Goal: Task Accomplishment & Management: Manage account settings

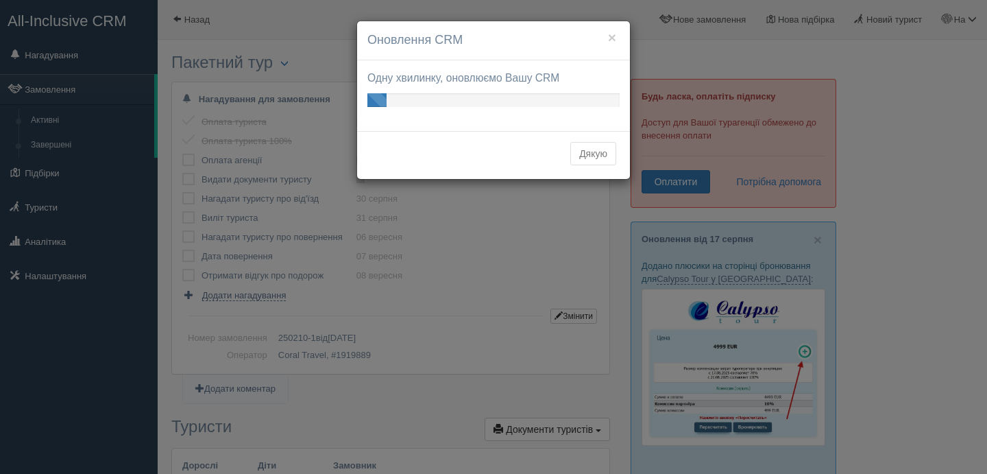
scroll to position [1326, 0]
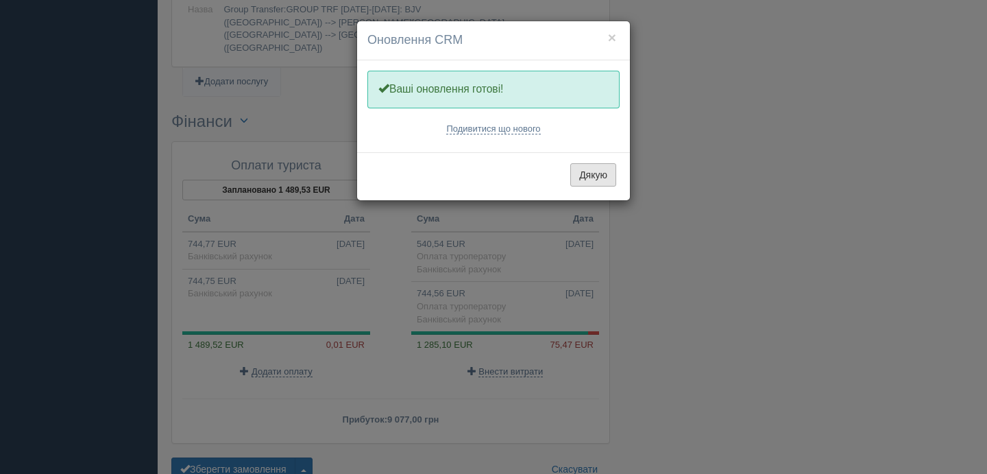
click at [598, 178] on button "Дякую" at bounding box center [593, 174] width 46 height 23
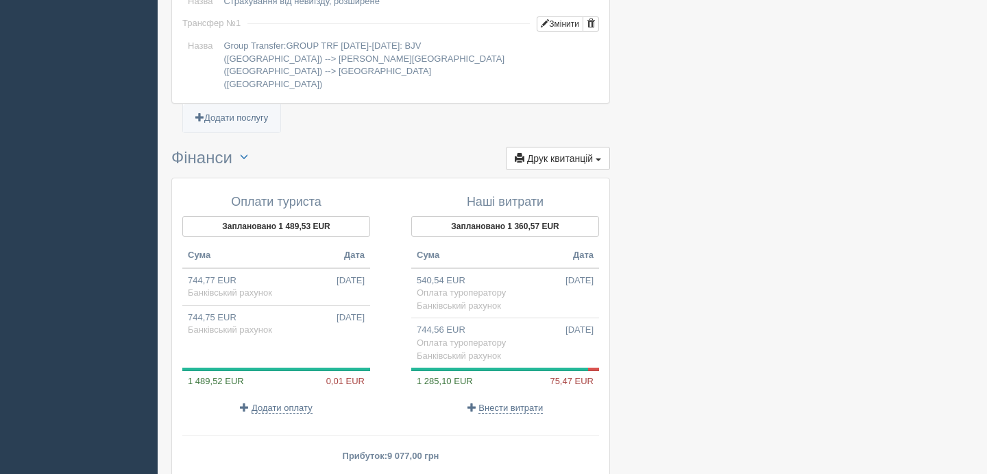
scroll to position [1376, 0]
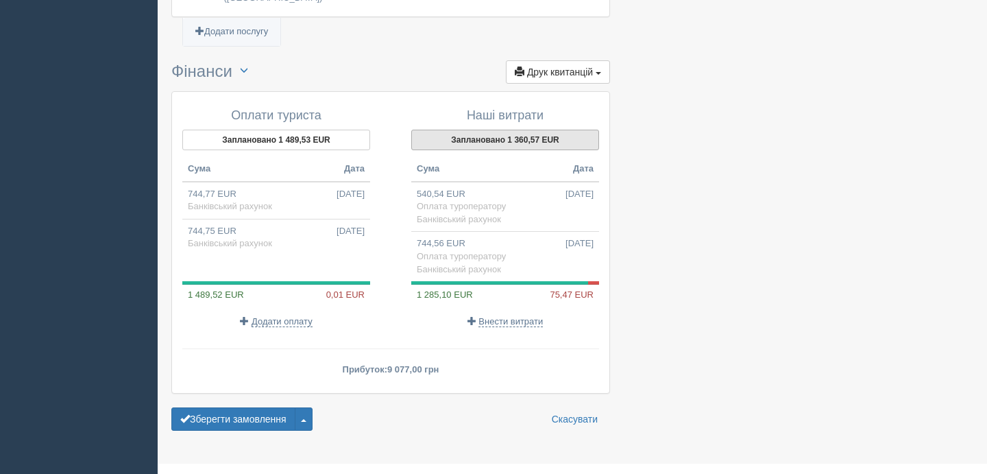
click at [521, 130] on button "Заплановано 1 360,57 EUR" at bounding box center [505, 140] width 188 height 21
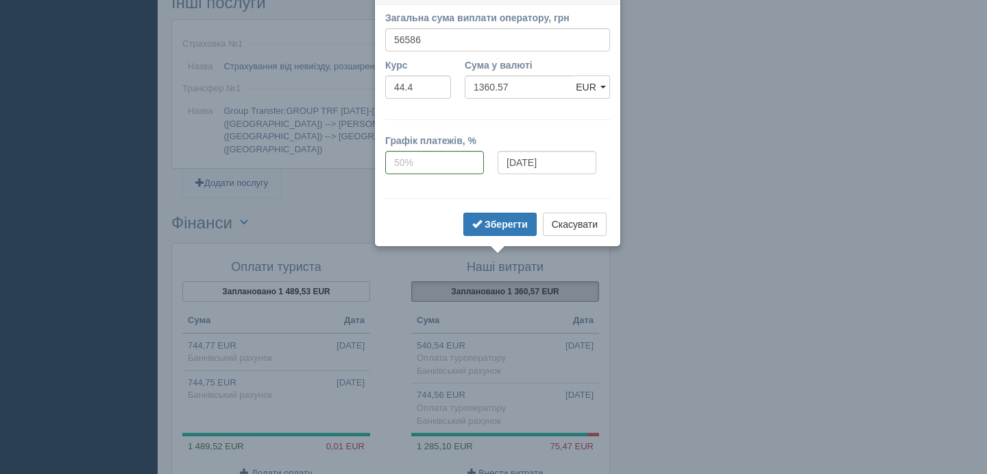
scroll to position [1206, 0]
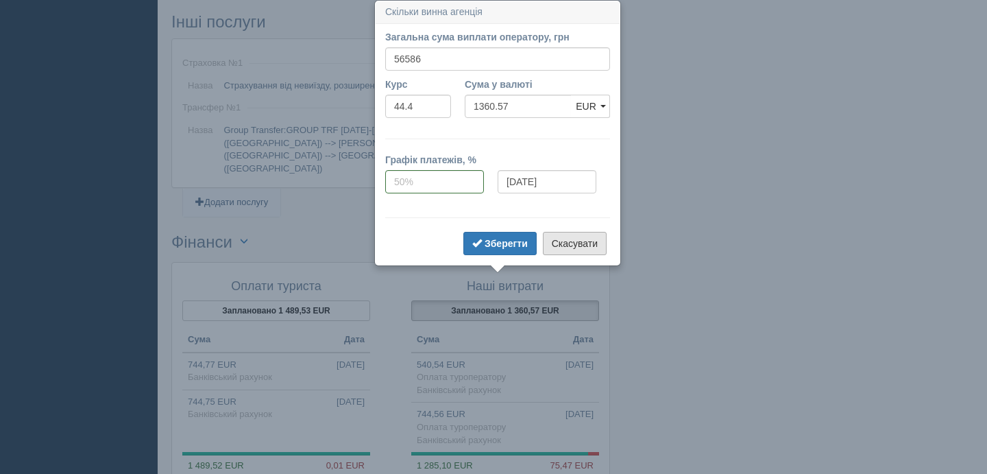
click at [586, 248] on button "Скасувати" at bounding box center [575, 243] width 64 height 23
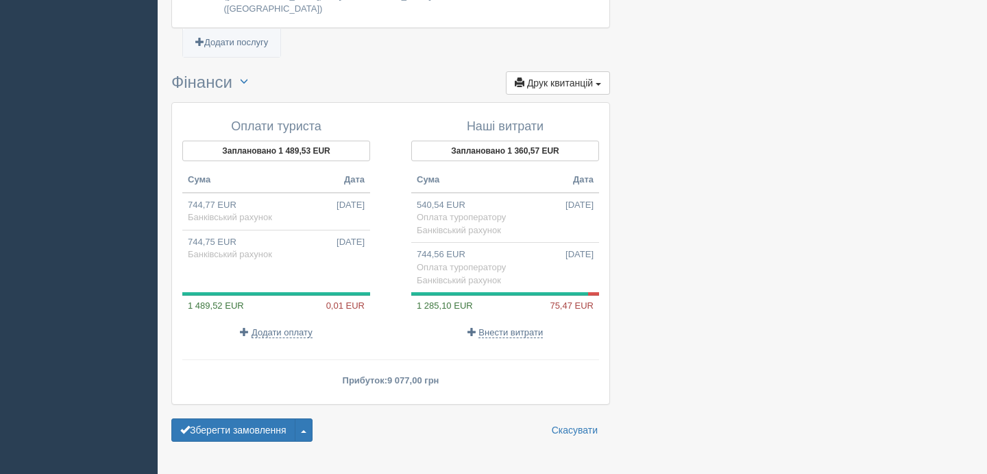
scroll to position [1376, 0]
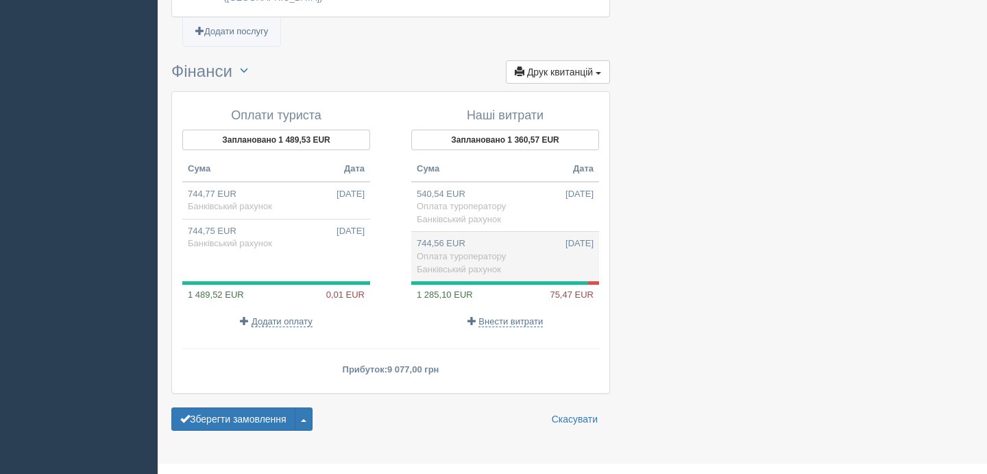
click at [520, 232] on td "744,56 EUR [DATE] Оплата туроператору Банківський рахунок" at bounding box center [505, 256] width 188 height 49
type input "36841.00"
type input "49.48"
select select "2322"
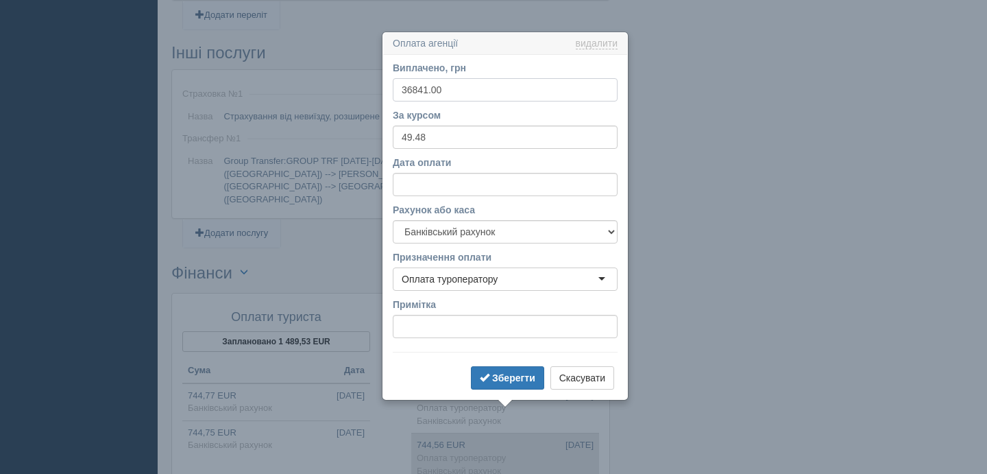
scroll to position [1206, 0]
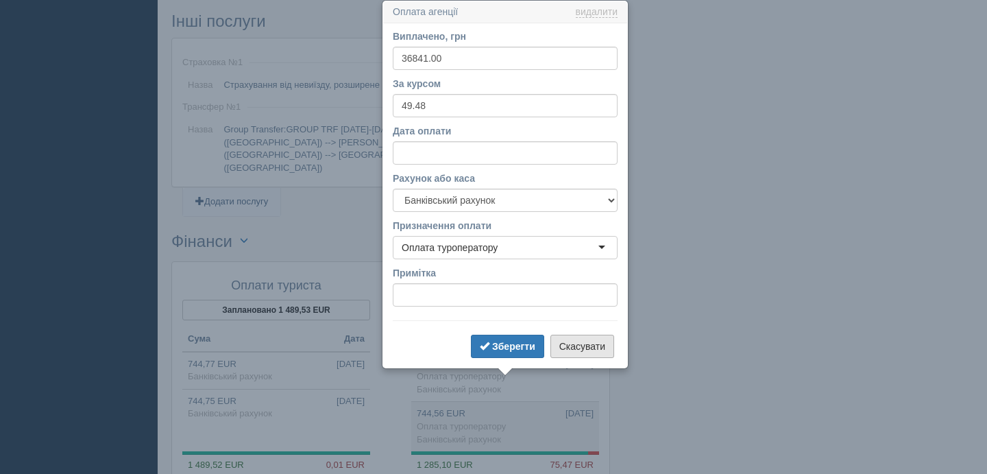
click at [593, 345] on button "Скасувати" at bounding box center [582, 346] width 64 height 23
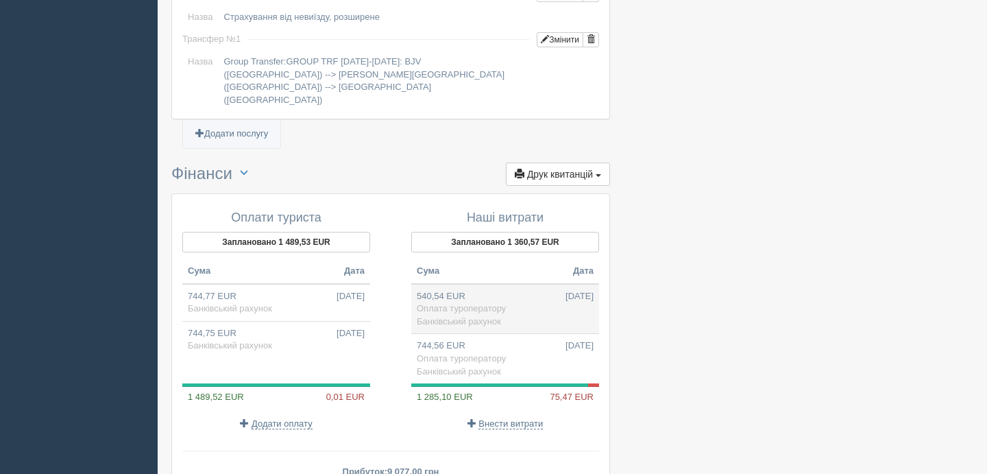
click at [469, 303] on span "Оплата туроператору" at bounding box center [461, 308] width 89 height 10
type input "24000.00"
type input "44.40"
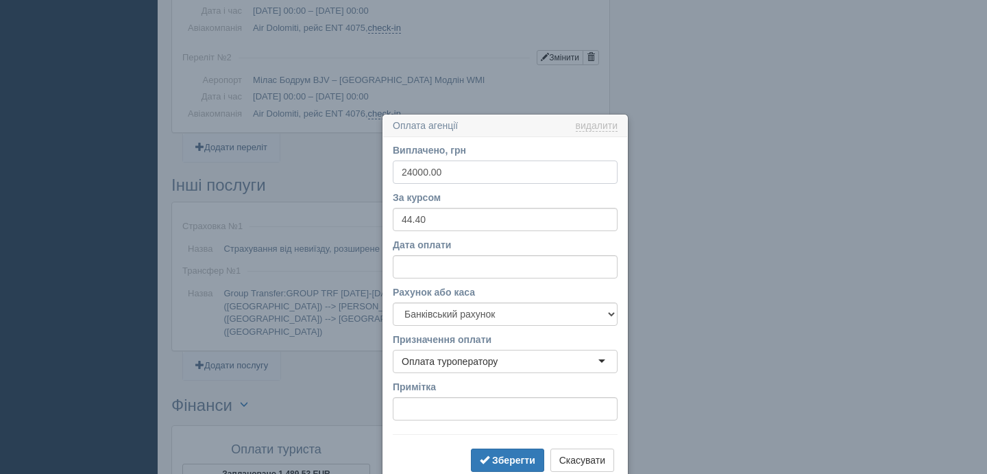
scroll to position [1156, 0]
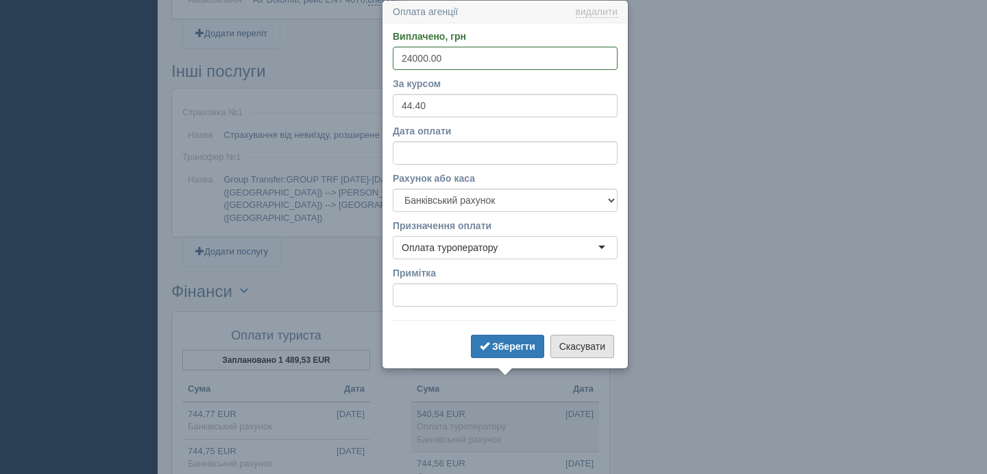
click at [597, 343] on button "Скасувати" at bounding box center [582, 346] width 64 height 23
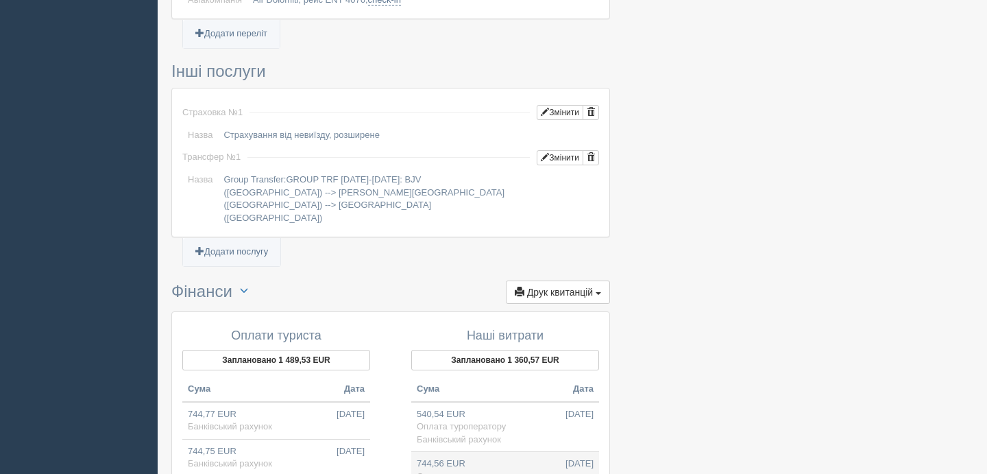
click at [481, 452] on td "744,56 EUR [DATE] Оплата туроператору Банківський рахунок" at bounding box center [505, 476] width 188 height 49
type input "36841.00"
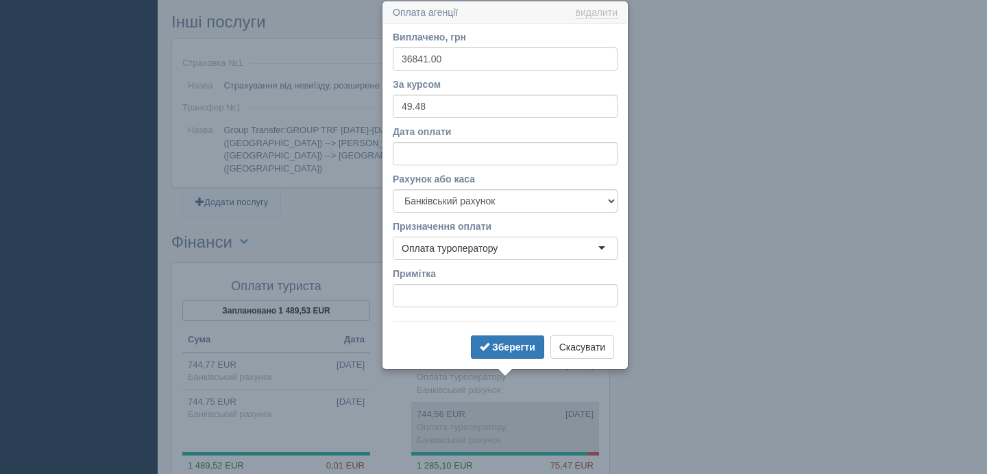
scroll to position [1206, 0]
drag, startPoint x: 427, startPoint y: 105, endPoint x: 382, endPoint y: 102, distance: 44.6
click at [382, 102] on div "Оплата агенції видалити видалити Виплачено, грн 36841.00 За курсом 49.48 Дата о…" at bounding box center [505, 184] width 247 height 369
type input "50.19"
click at [526, 348] on b "Зберегти" at bounding box center [513, 346] width 43 height 11
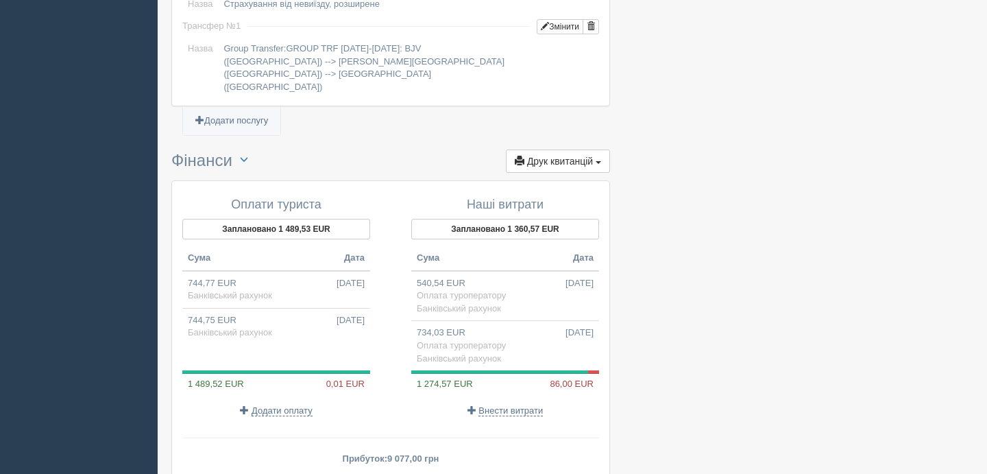
scroll to position [1294, 0]
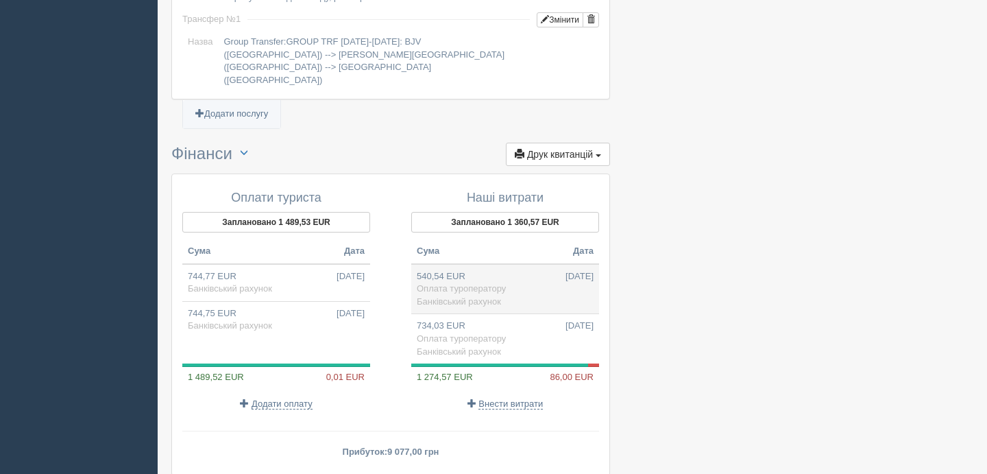
click at [468, 296] on span "Банківський рахунок" at bounding box center [459, 301] width 84 height 10
type input "24000.00"
type input "44.40"
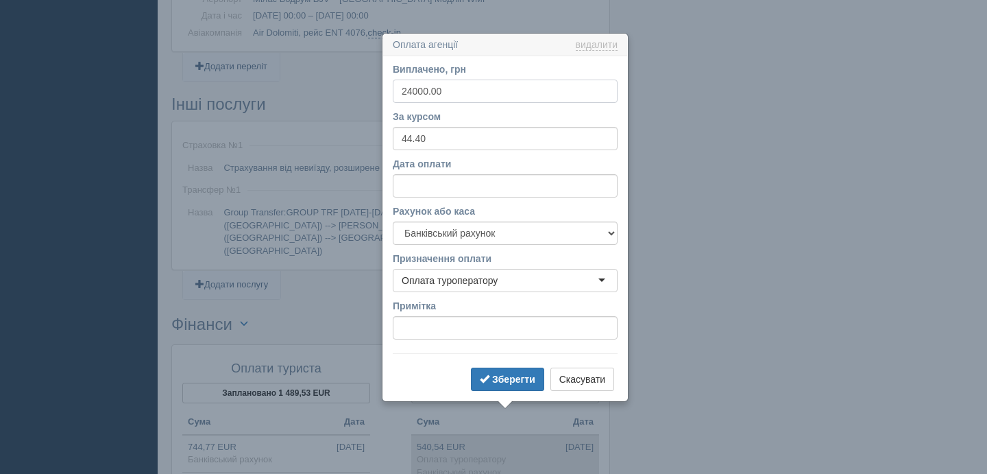
scroll to position [1156, 0]
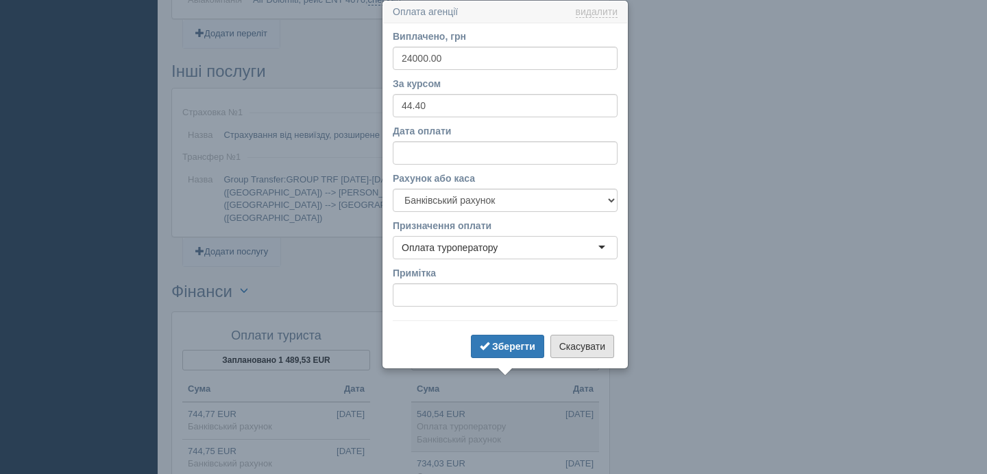
click at [592, 343] on button "Скасувати" at bounding box center [582, 346] width 64 height 23
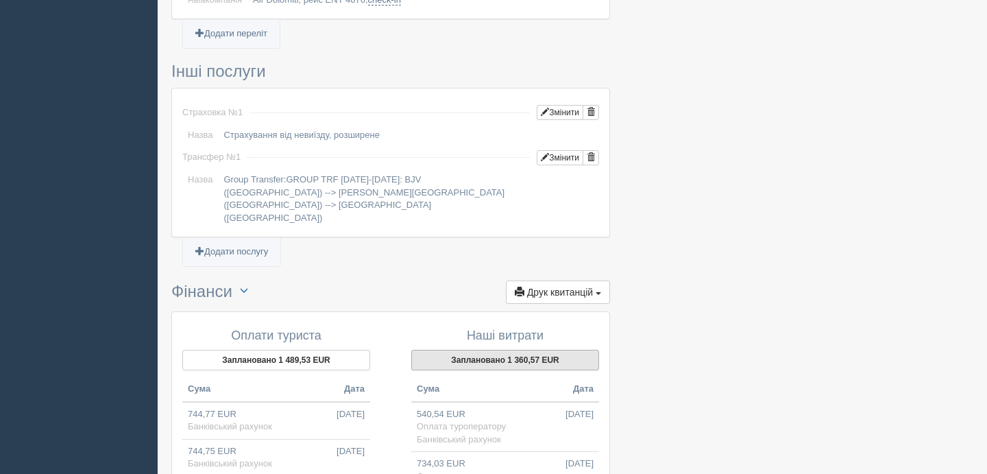
click at [515, 350] on button "Заплановано 1 360,57 EUR" at bounding box center [505, 360] width 188 height 21
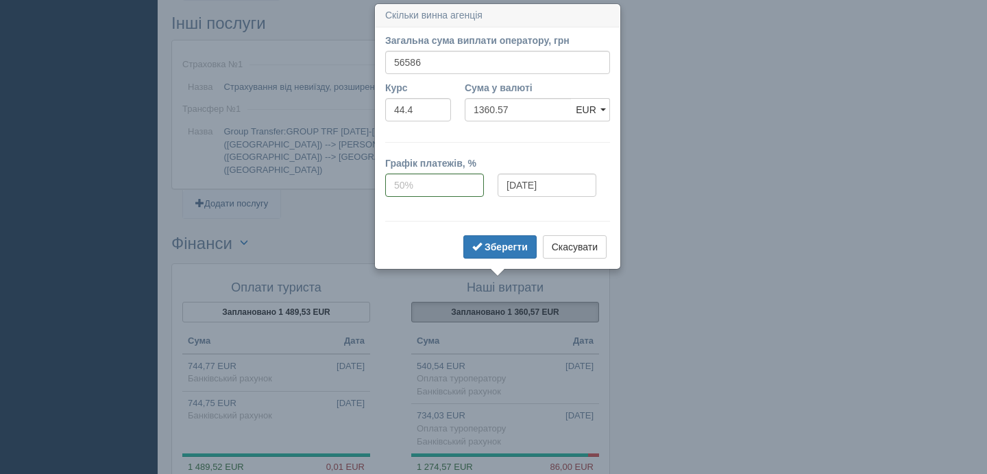
scroll to position [1208, 0]
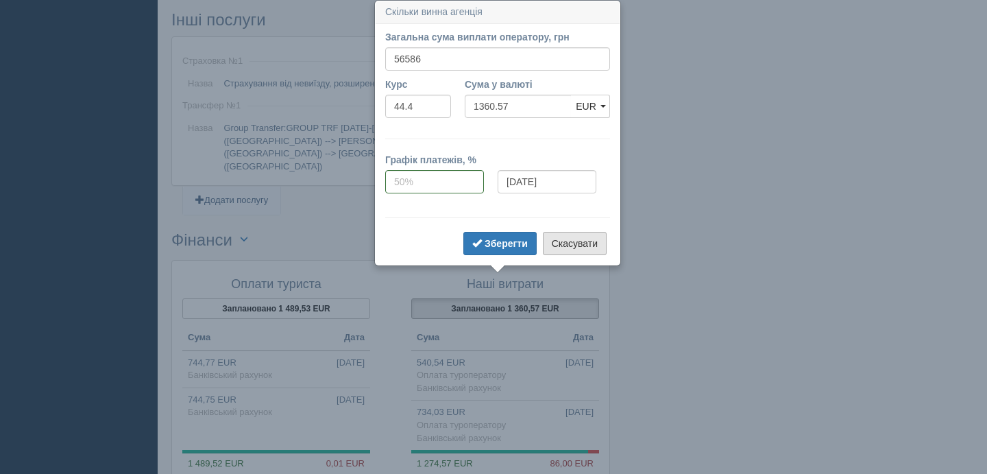
click at [589, 241] on button "Скасувати" at bounding box center [575, 243] width 64 height 23
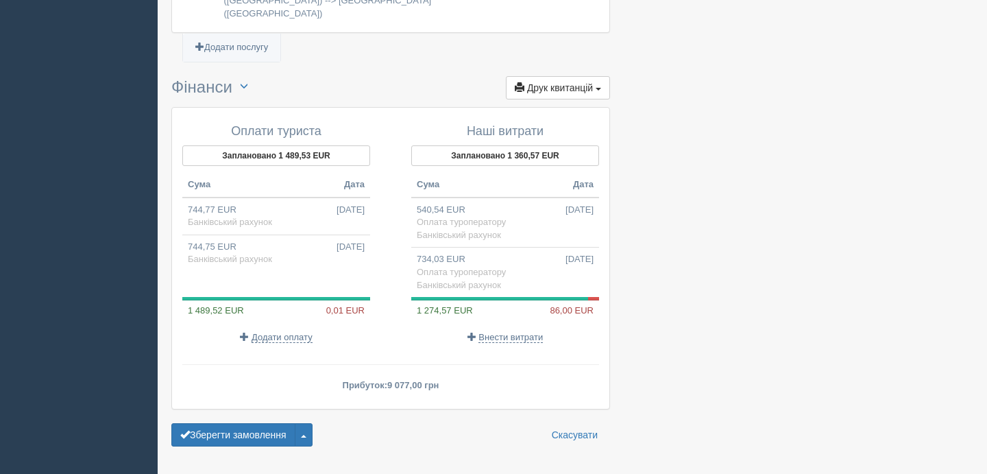
scroll to position [1365, 0]
